Goal: Contribute content

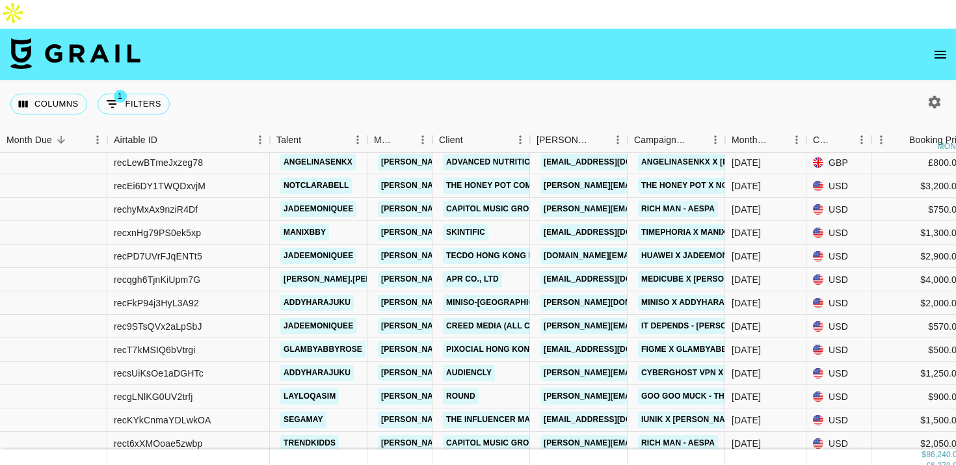
scroll to position [164, 0]
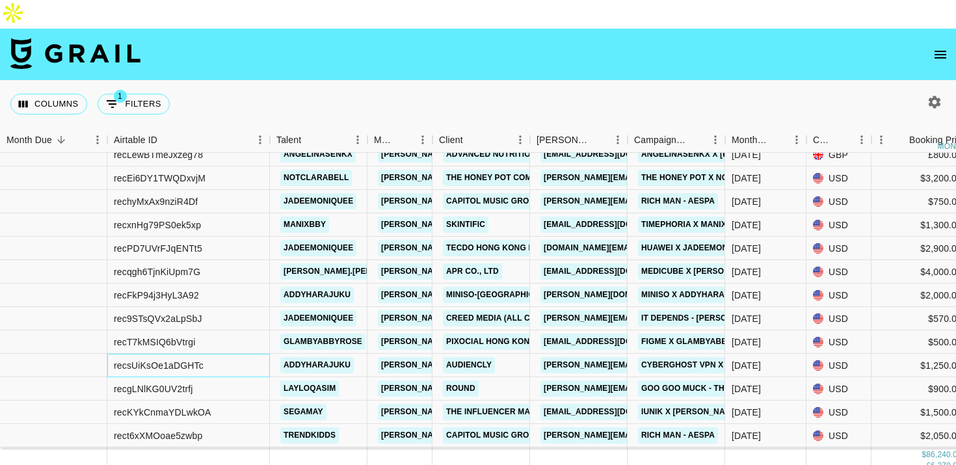
click at [240, 354] on div "recsUiKsOe1aDGHTc" at bounding box center [188, 365] width 163 height 23
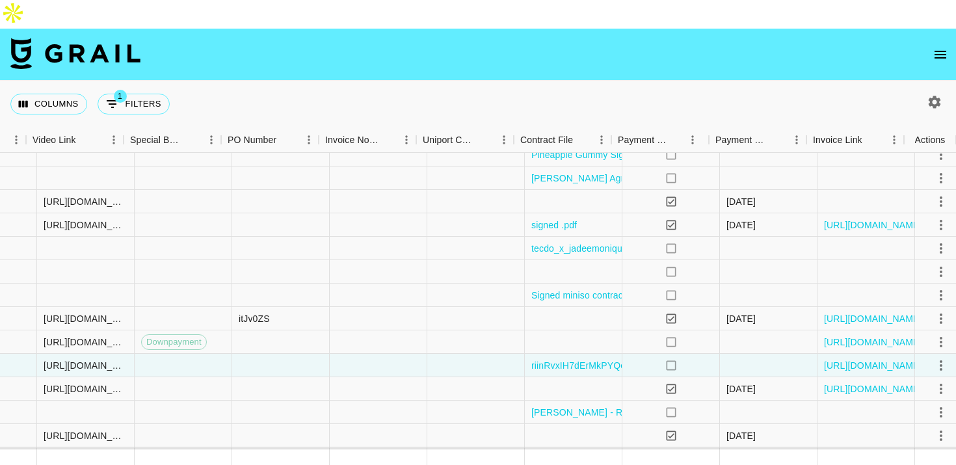
scroll to position [164, 1203]
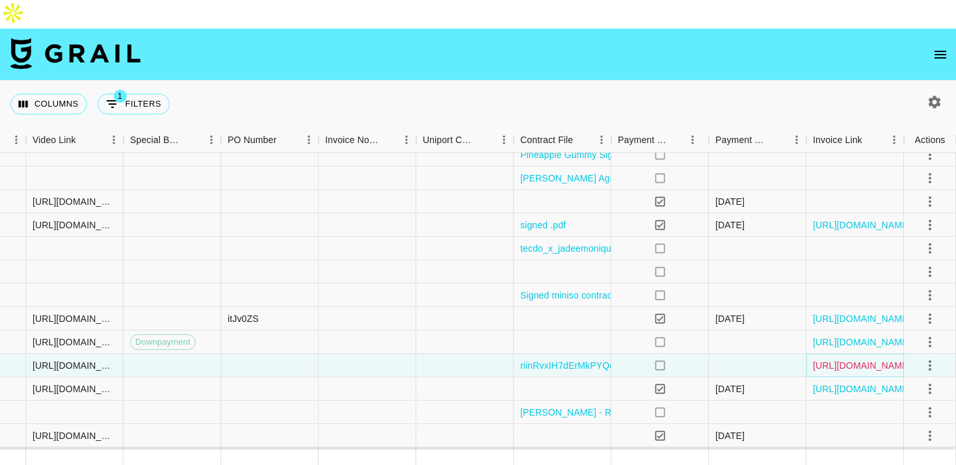
click at [826, 359] on link "[URL][DOMAIN_NAME]" at bounding box center [862, 365] width 98 height 13
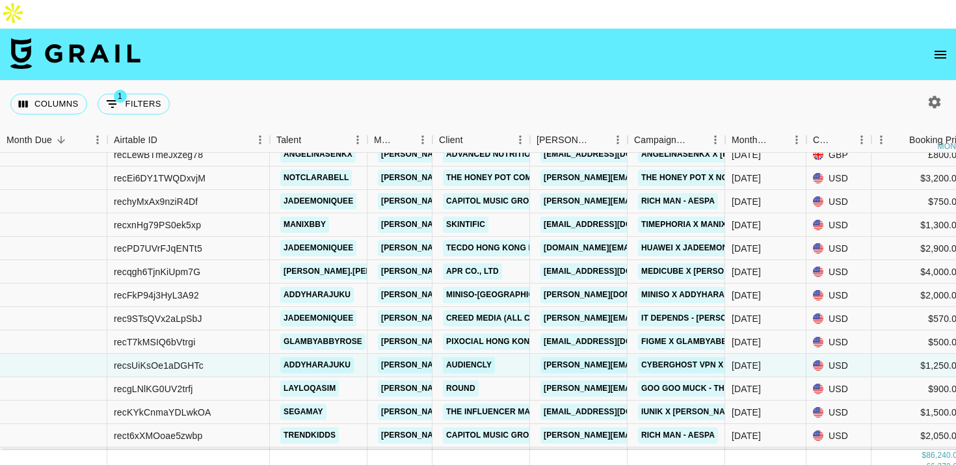
scroll to position [184, 0]
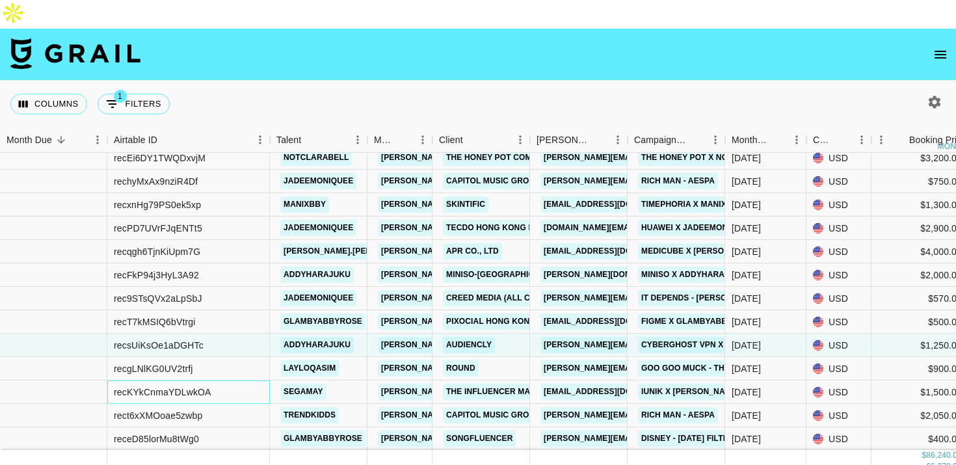
click at [258, 380] on div "recKYkCnmaYDLwkOA" at bounding box center [188, 391] width 163 height 23
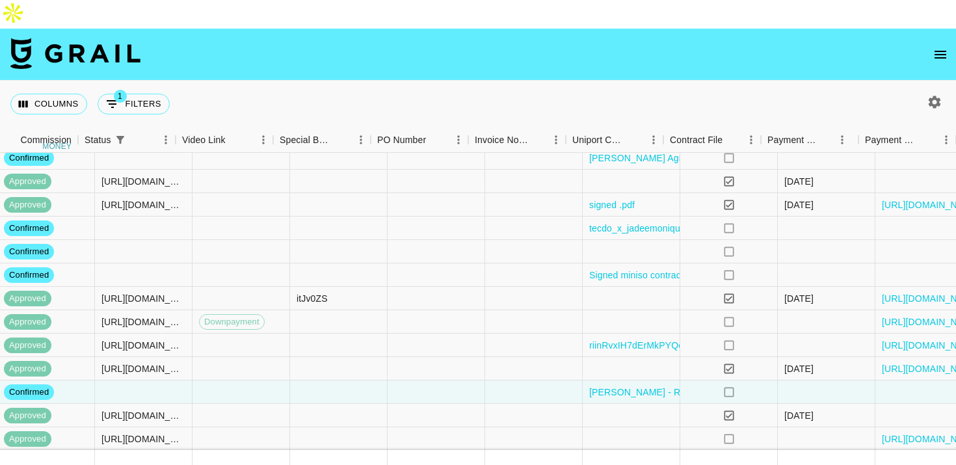
scroll to position [184, 1203]
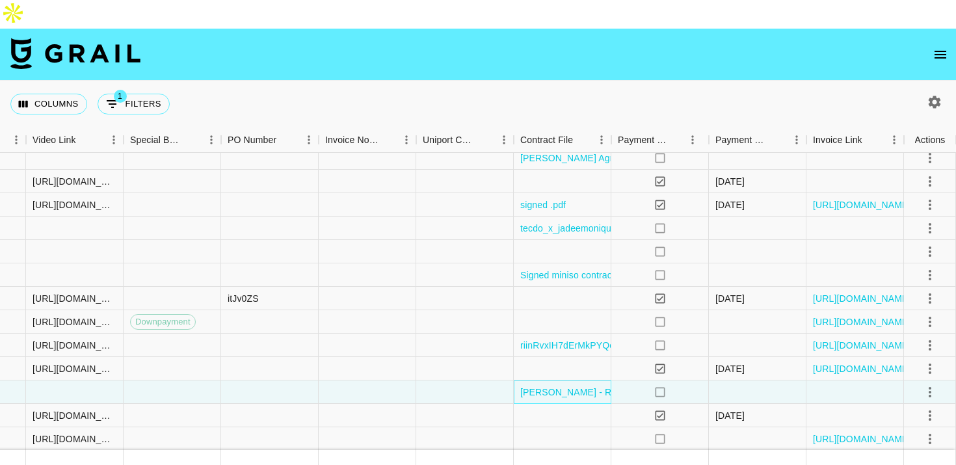
click at [596, 380] on div "[PERSON_NAME] - Representing (@segamay) - TikTok Agreement - iUNIK (1).pdf" at bounding box center [563, 391] width 98 height 23
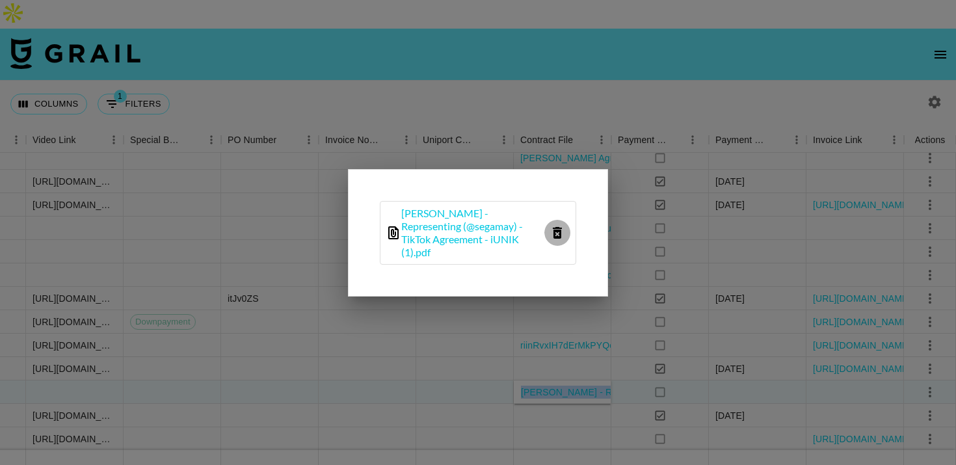
click at [552, 228] on icon "delete file" at bounding box center [557, 233] width 16 height 16
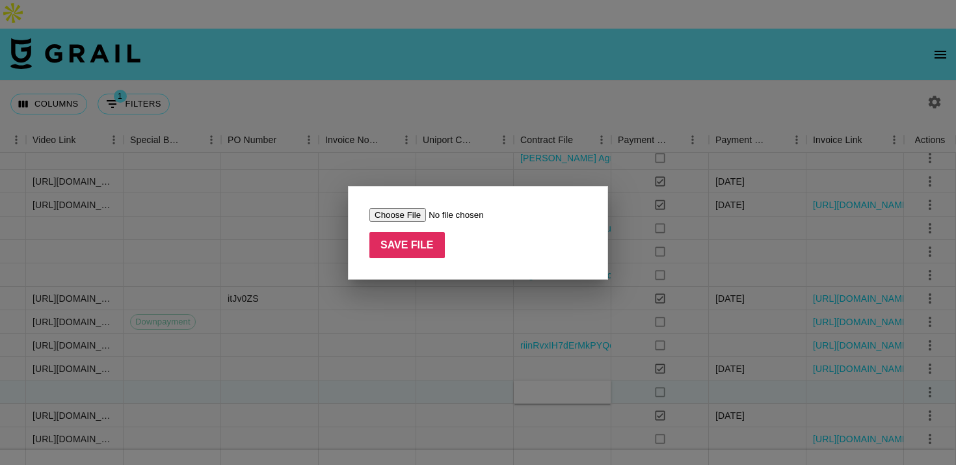
click at [404, 212] on input "file" at bounding box center [451, 215] width 164 height 14
type input "C:\fakepath\Ahmed Tayfoor - Representing (@segamay) - TikTok Agreement - iUNIK.…"
click at [421, 240] on input "Save File" at bounding box center [406, 245] width 75 height 26
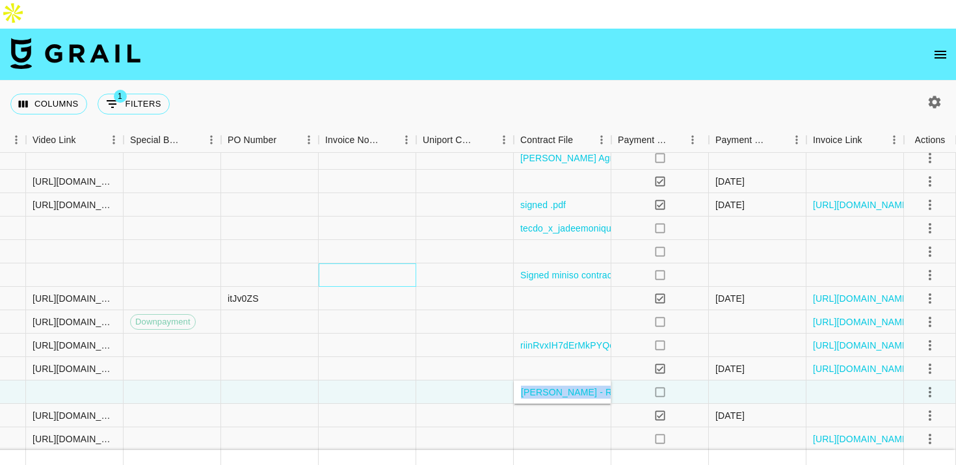
click at [395, 263] on div at bounding box center [368, 274] width 98 height 23
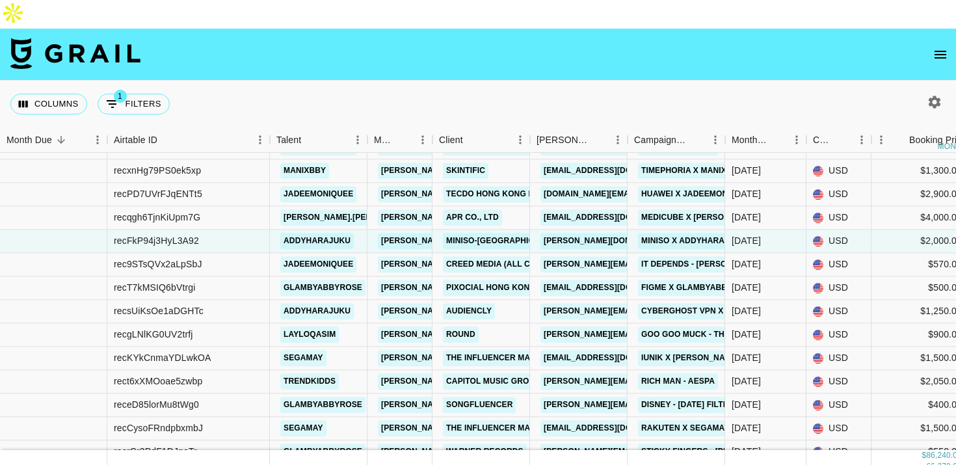
scroll to position [256, 0]
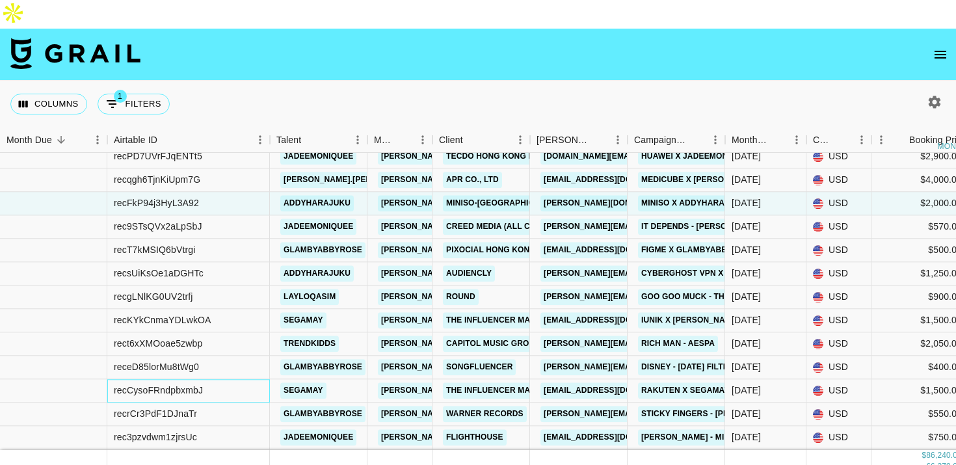
click at [241, 379] on div "recCysoFRndpbxmbJ" at bounding box center [188, 390] width 163 height 23
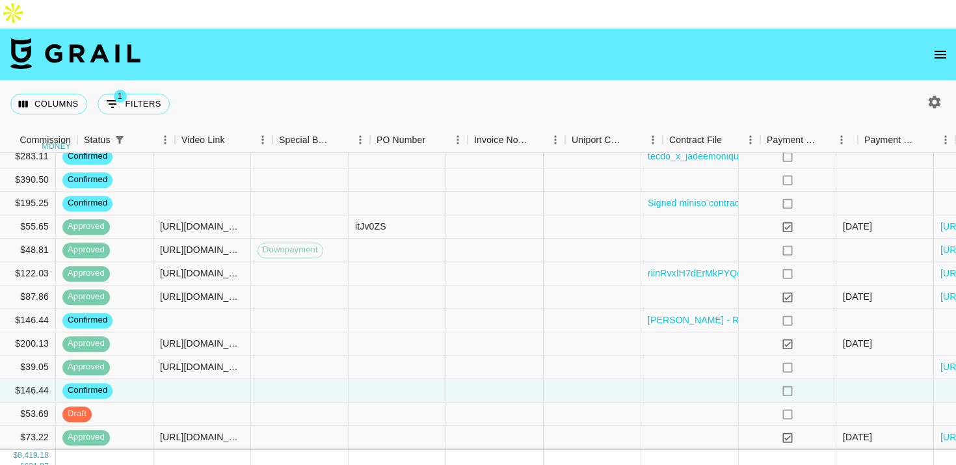
scroll to position [256, 1203]
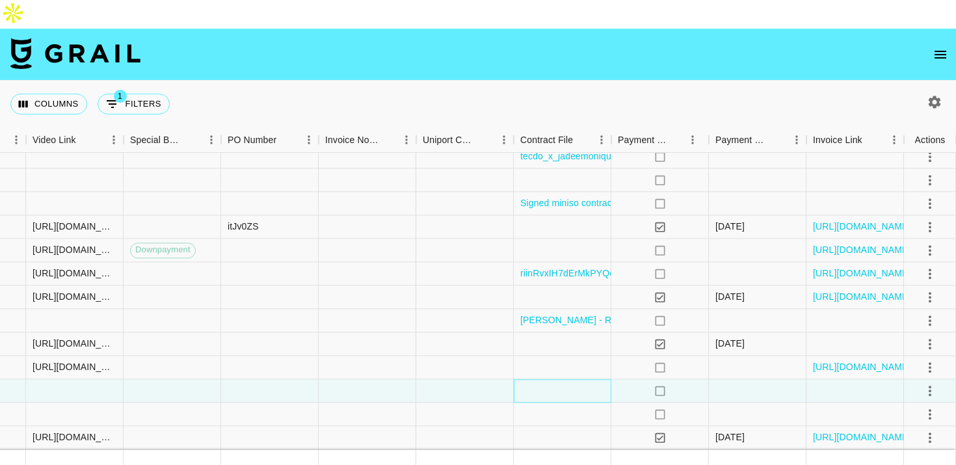
click at [544, 379] on div at bounding box center [563, 390] width 98 height 23
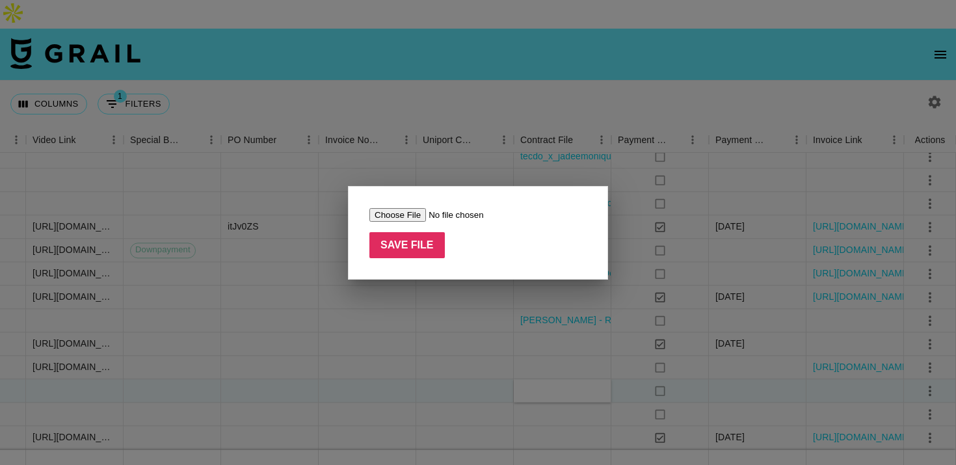
click at [406, 217] on input "file" at bounding box center [451, 215] width 164 height 14
type input "C:\fakepath\Ahmed Tayfoor, representing Sega (@segamay) - TikTok - Rakuten.pdf"
click at [435, 252] on input "Save File" at bounding box center [406, 245] width 75 height 26
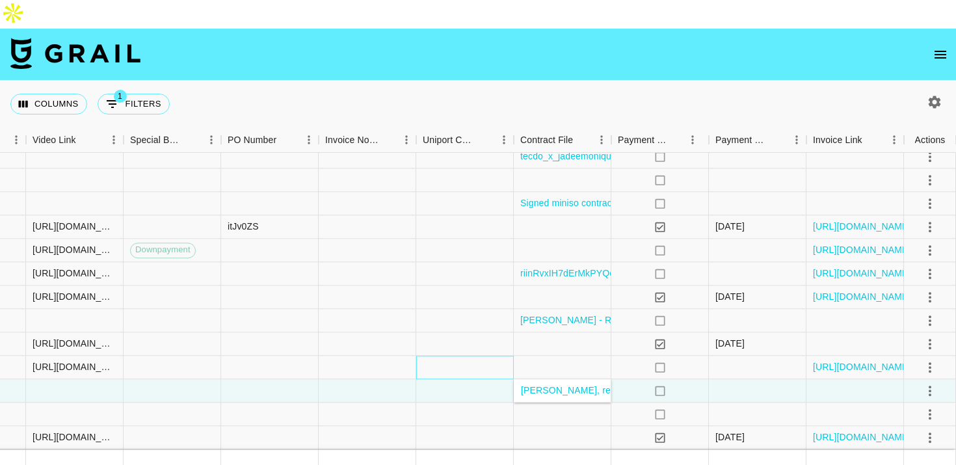
click at [427, 356] on div at bounding box center [465, 367] width 98 height 23
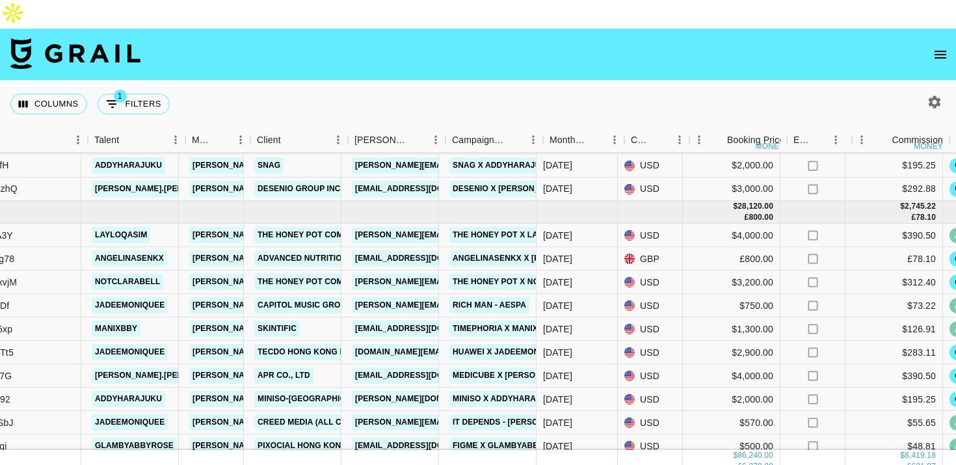
scroll to position [60, 182]
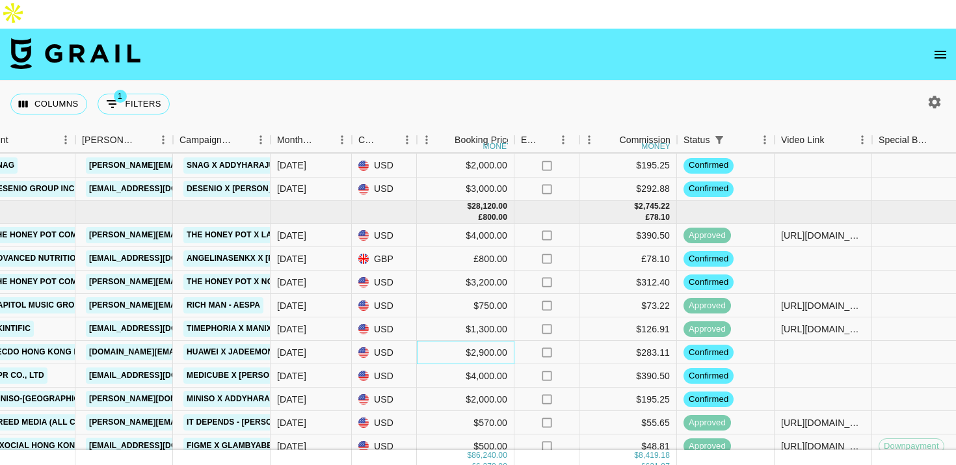
click at [433, 341] on div "$2,900.00" at bounding box center [466, 352] width 98 height 23
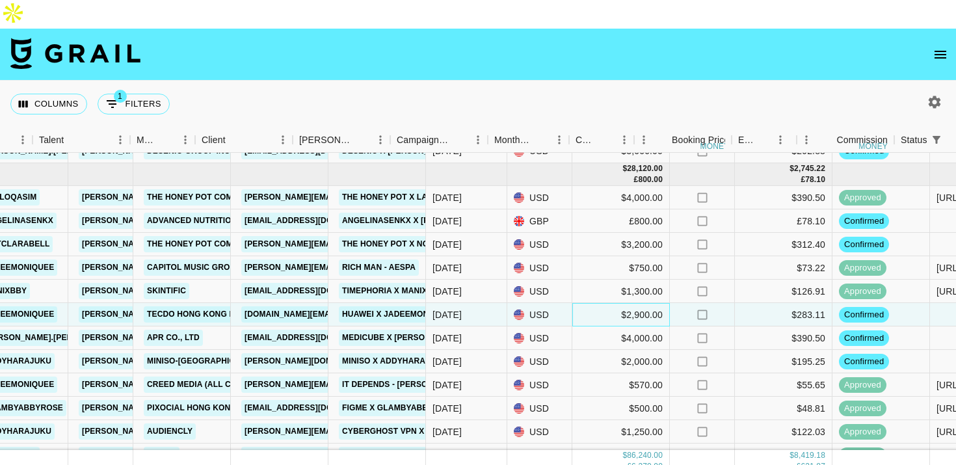
scroll to position [98, 369]
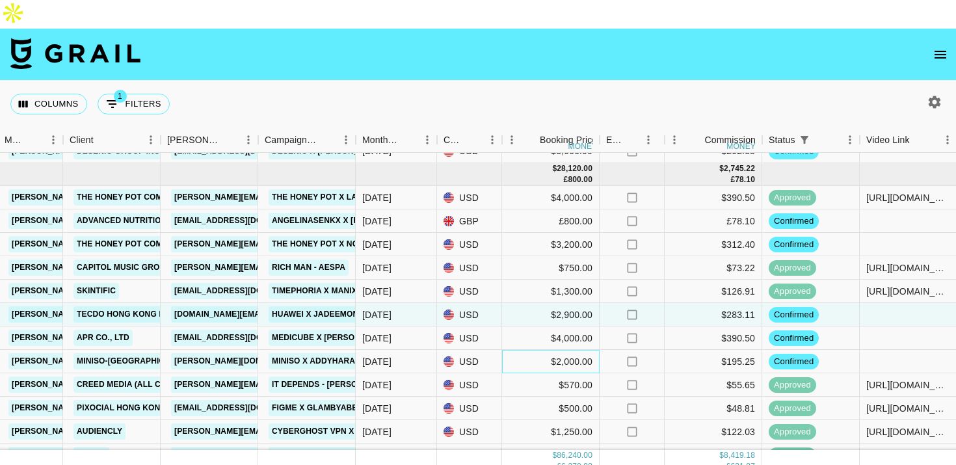
click at [525, 350] on div "$2,000.00" at bounding box center [551, 361] width 98 height 23
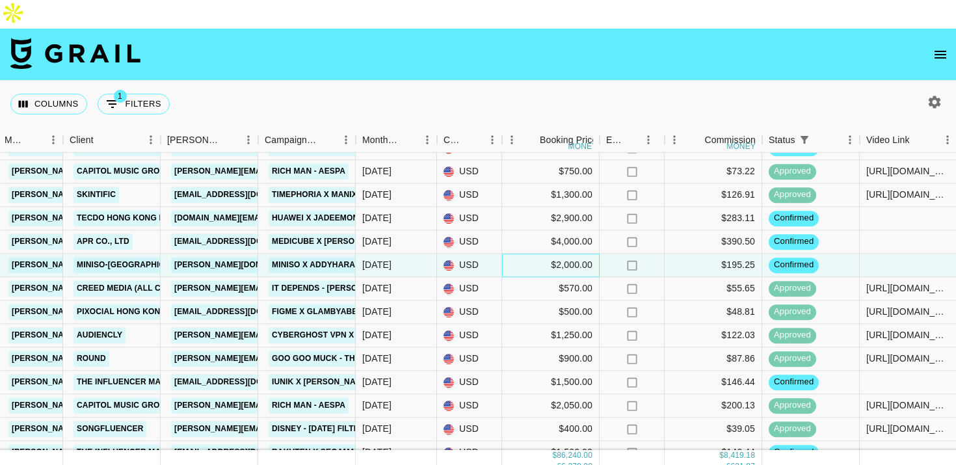
scroll to position [204, 369]
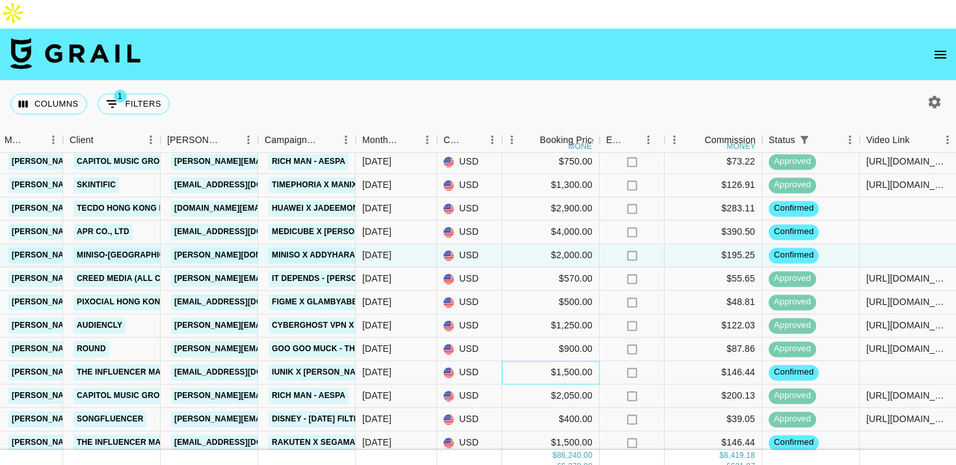
click at [527, 361] on div "$1,500.00" at bounding box center [551, 372] width 98 height 23
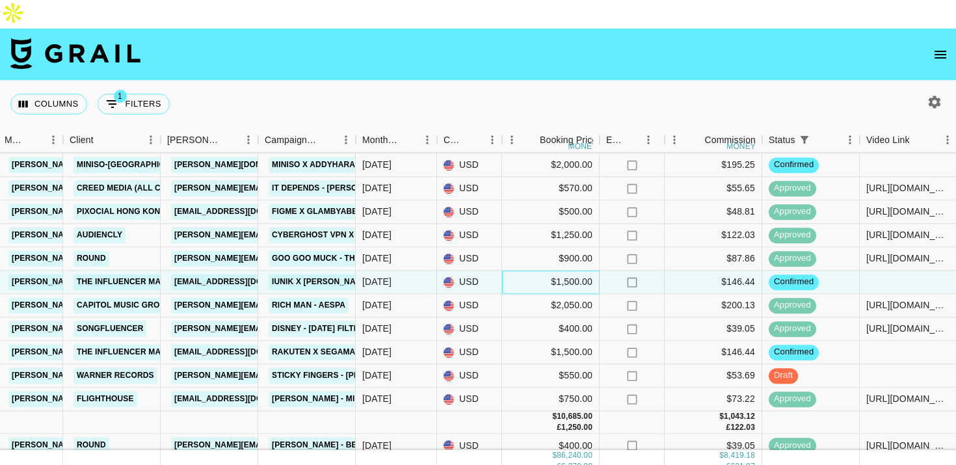
scroll to position [334, 369]
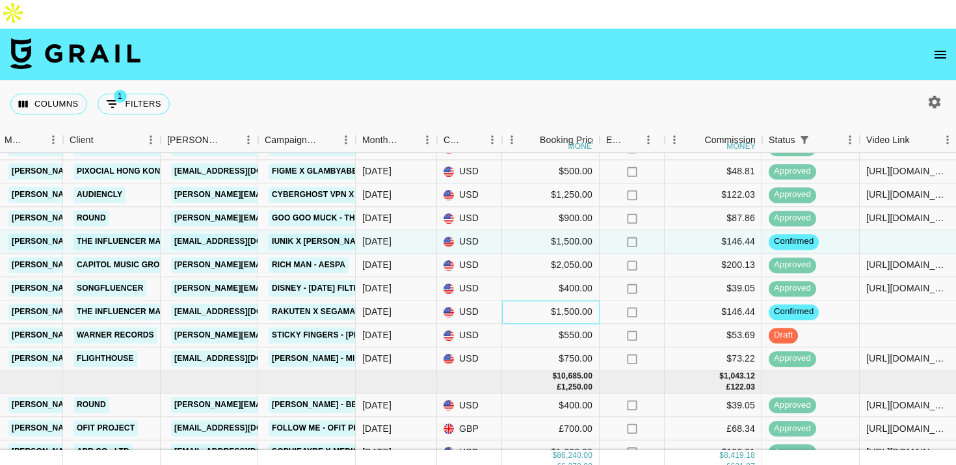
click at [522, 300] on div "$1,500.00" at bounding box center [551, 311] width 98 height 23
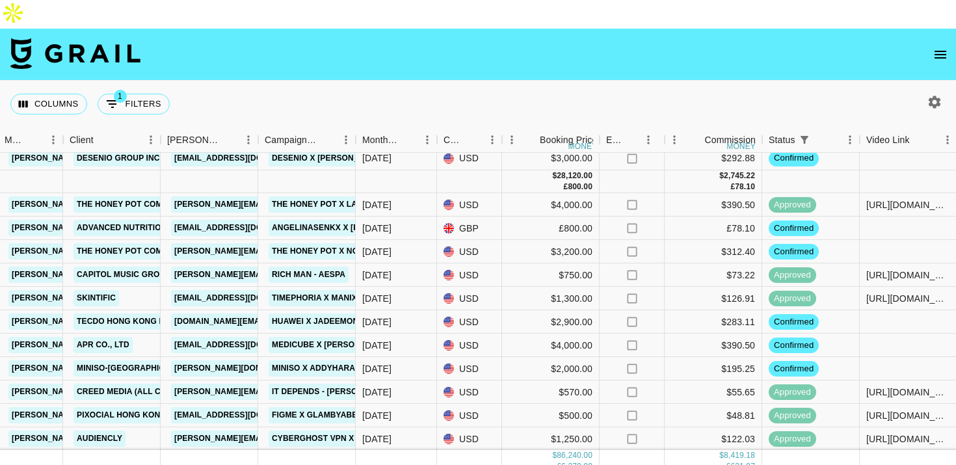
scroll to position [86, 369]
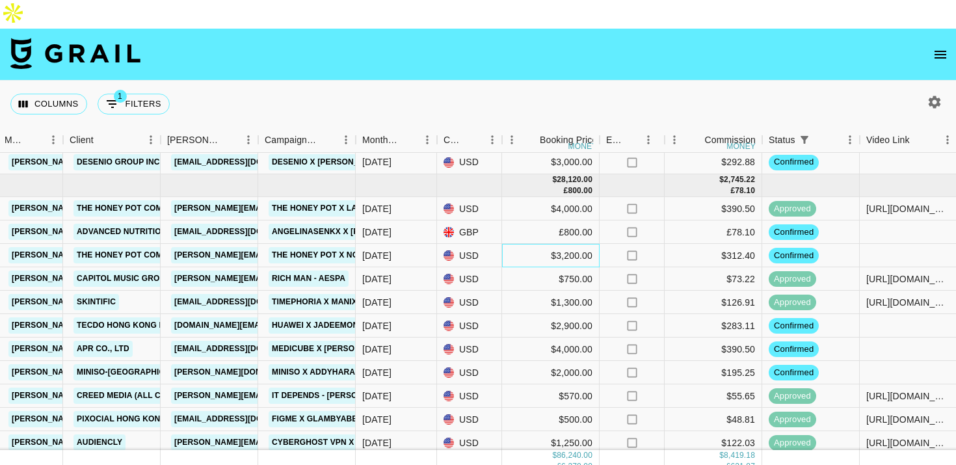
click at [532, 244] on div "$3,200.00" at bounding box center [551, 255] width 98 height 23
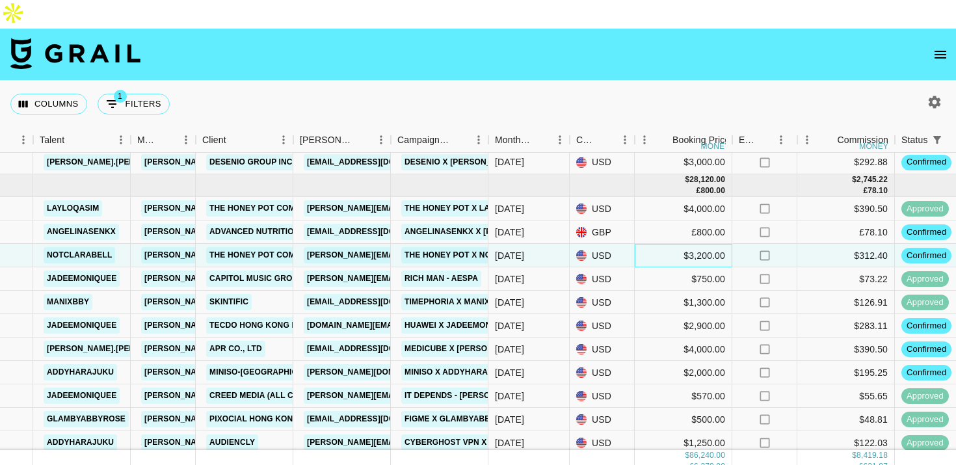
scroll to position [86, 231]
